Goal: Task Accomplishment & Management: Complete application form

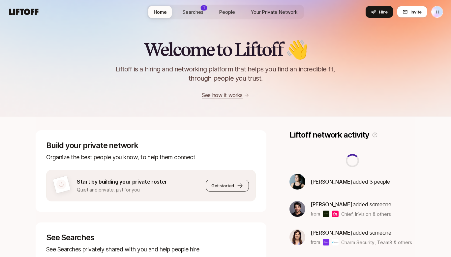
click at [222, 181] on button "Get started" at bounding box center [227, 186] width 43 height 12
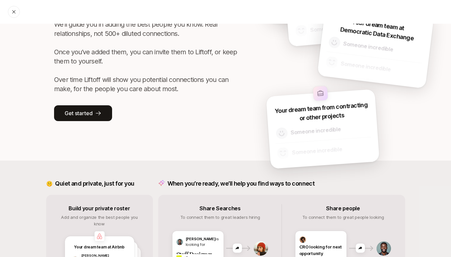
scroll to position [60, 0]
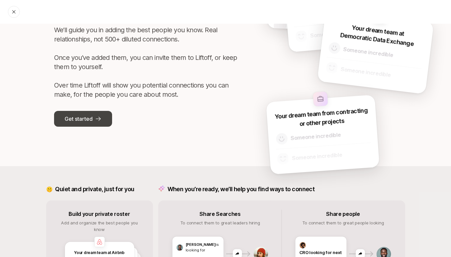
click at [96, 120] on icon at bounding box center [98, 119] width 7 height 7
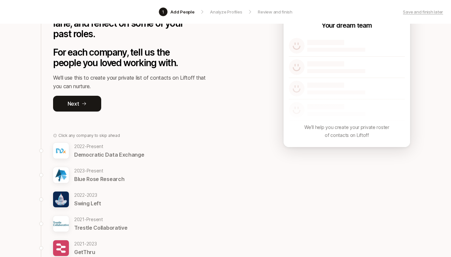
scroll to position [67, 0]
click at [97, 155] on p "Democratic Data Exchange" at bounding box center [109, 154] width 70 height 9
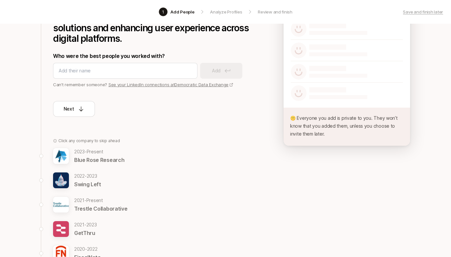
scroll to position [108, 0]
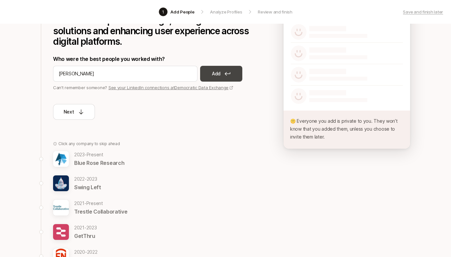
type input "[PERSON_NAME]"
click at [231, 73] on button "Add" at bounding box center [221, 74] width 42 height 16
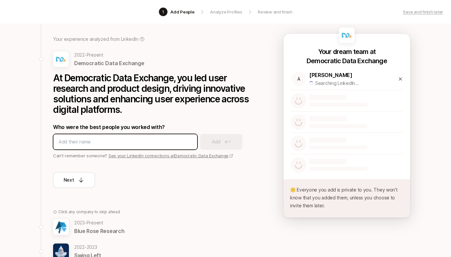
scroll to position [0, 0]
